Goal: Information Seeking & Learning: Learn about a topic

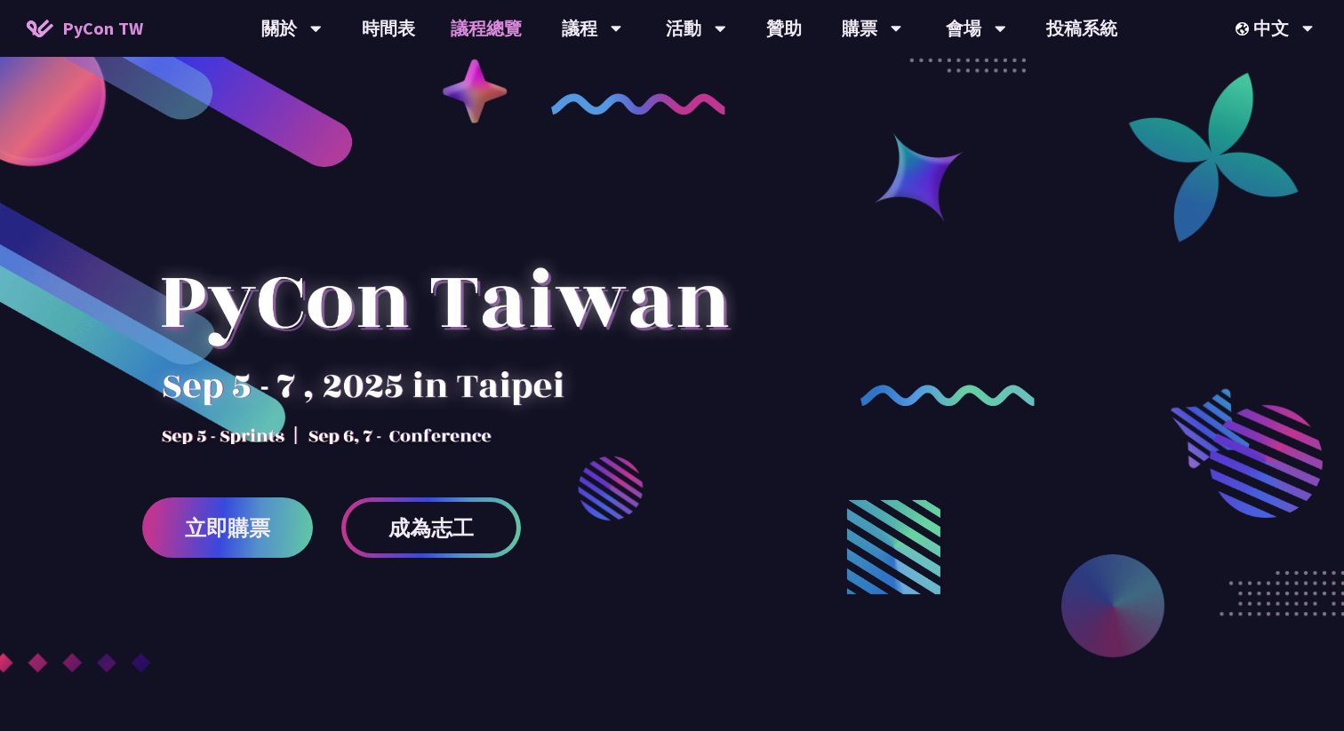
click at [486, 36] on link "議程總覽" at bounding box center [486, 28] width 107 height 57
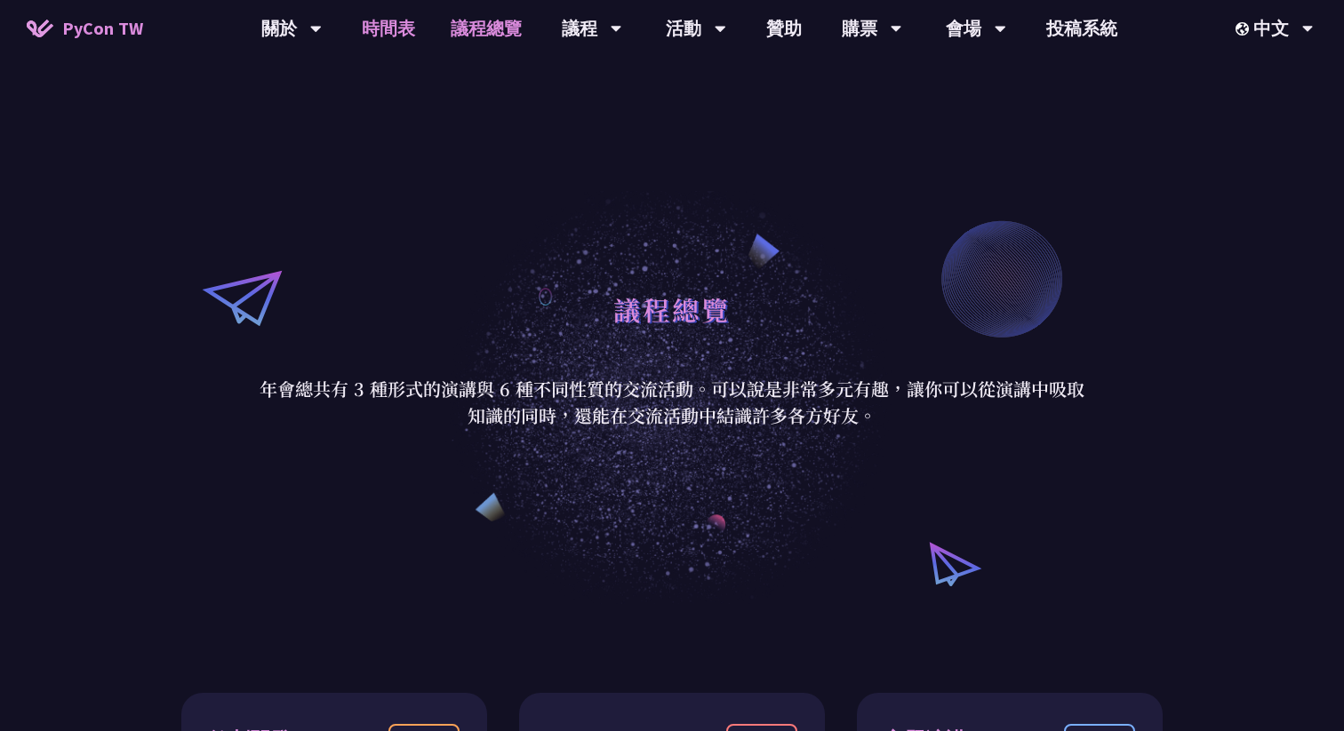
click at [374, 32] on link "時間表" at bounding box center [388, 28] width 89 height 57
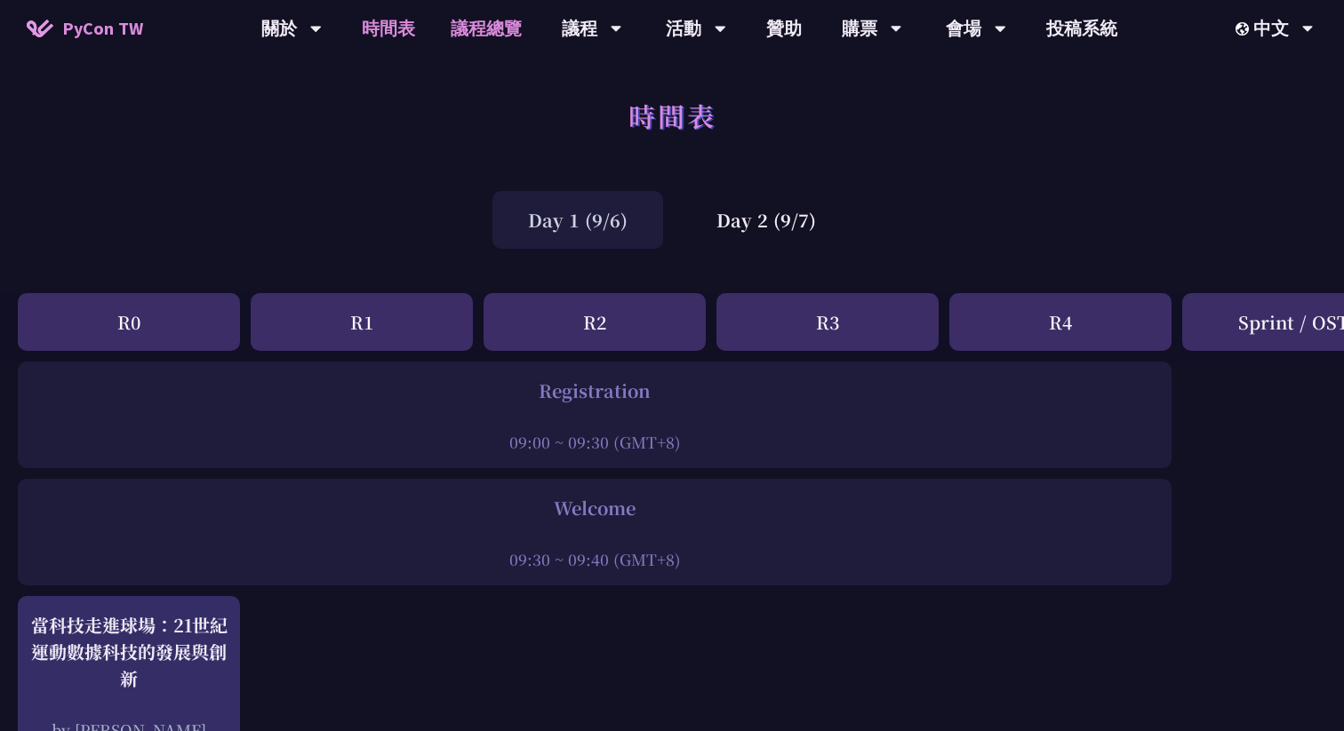
click at [506, 38] on link "議程總覽" at bounding box center [486, 28] width 107 height 57
